Goal: Information Seeking & Learning: Learn about a topic

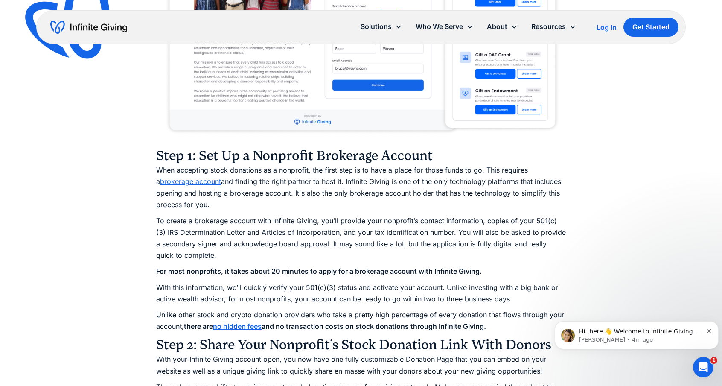
scroll to position [1066, 0]
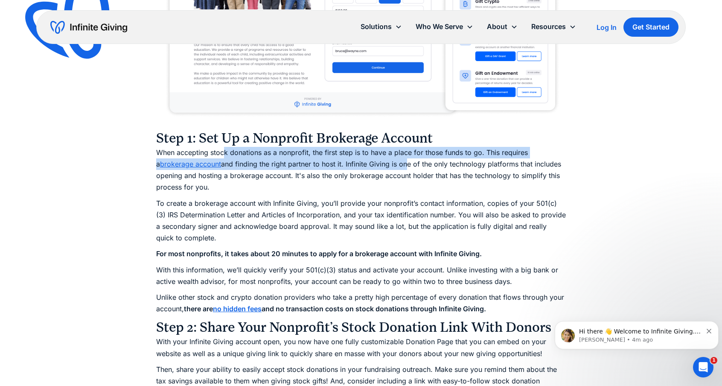
drag, startPoint x: 225, startPoint y: 153, endPoint x: 399, endPoint y: 160, distance: 174.6
click at [399, 160] on p "When accepting stock donations as a nonprofit, the first step is to have a plac…" at bounding box center [360, 170] width 409 height 46
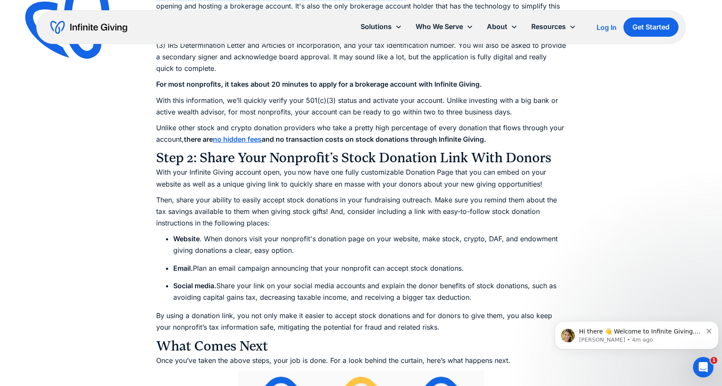
scroll to position [1237, 0]
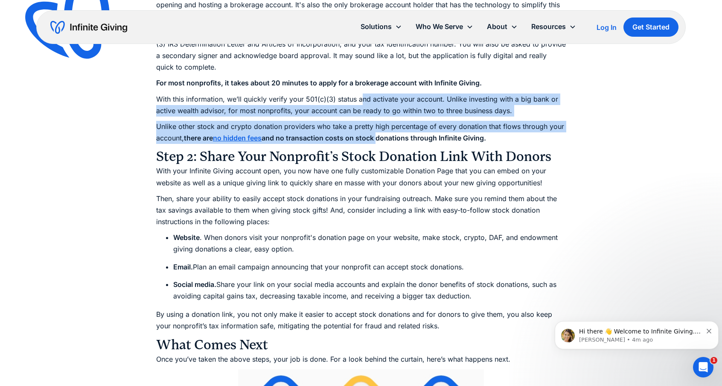
drag, startPoint x: 360, startPoint y: 102, endPoint x: 379, endPoint y: 141, distance: 44.1
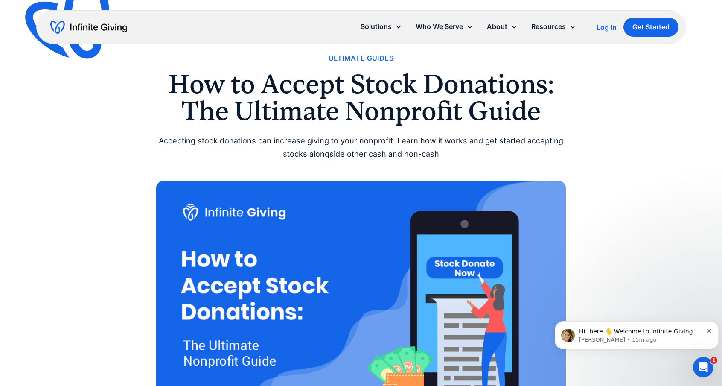
scroll to position [0, 0]
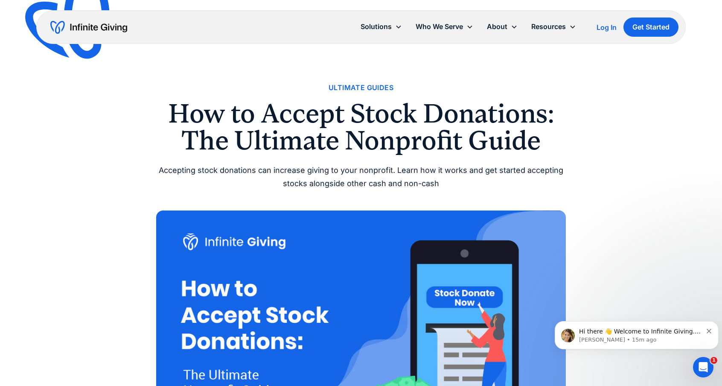
drag, startPoint x: 78, startPoint y: 26, endPoint x: 83, endPoint y: 26, distance: 5.1
click at [78, 26] on img "home" at bounding box center [88, 27] width 77 height 14
